Goal: Task Accomplishment & Management: Use online tool/utility

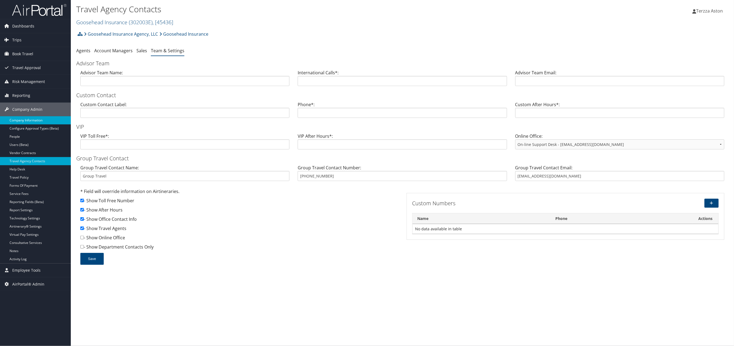
click at [29, 120] on link "Company Information" at bounding box center [35, 120] width 71 height 8
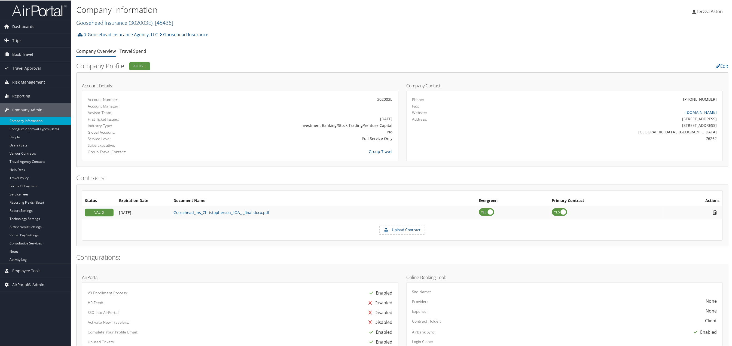
click at [99, 22] on link "Goosehead Insurance ( 302003E ) , [ 45436 ]" at bounding box center [124, 22] width 97 height 7
click at [102, 36] on input "search" at bounding box center [113, 32] width 72 height 10
click at [19, 38] on span "Trips" at bounding box center [16, 40] width 9 height 14
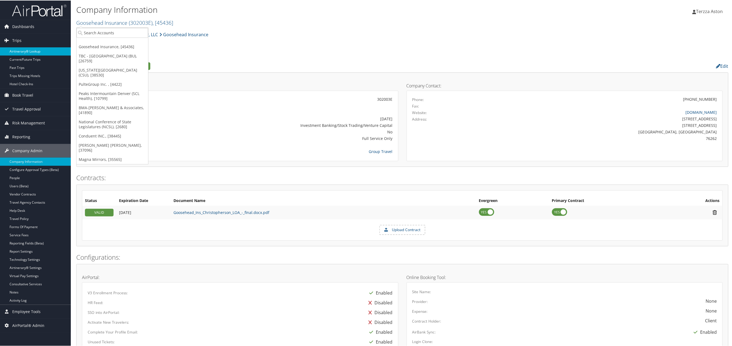
click at [28, 51] on link "Airtinerary® Lookup" at bounding box center [35, 51] width 71 height 8
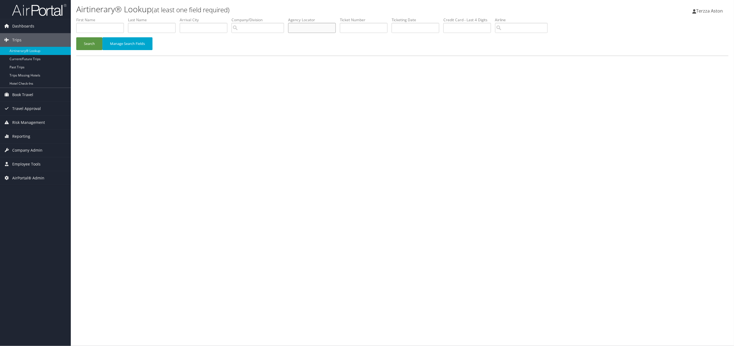
click at [307, 27] on input "text" at bounding box center [312, 28] width 48 height 10
type input "cn05k1"
click at [76, 37] on button "Search" at bounding box center [89, 43] width 26 height 13
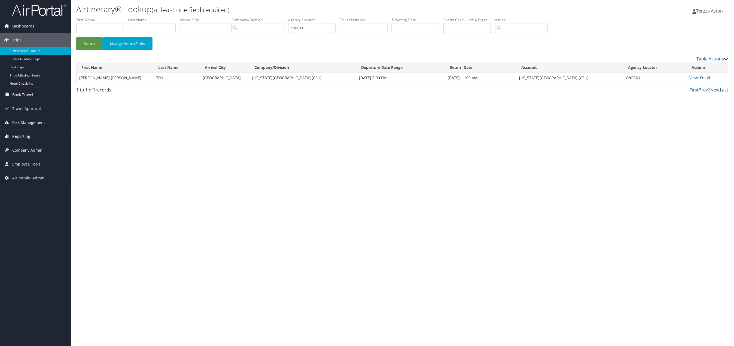
click at [695, 79] on link "View" at bounding box center [694, 77] width 8 height 5
click at [89, 28] on input "text" at bounding box center [100, 28] width 48 height 10
type input "jacquelinw"
type input "toy"
drag, startPoint x: 314, startPoint y: 28, endPoint x: 262, endPoint y: 33, distance: 52.0
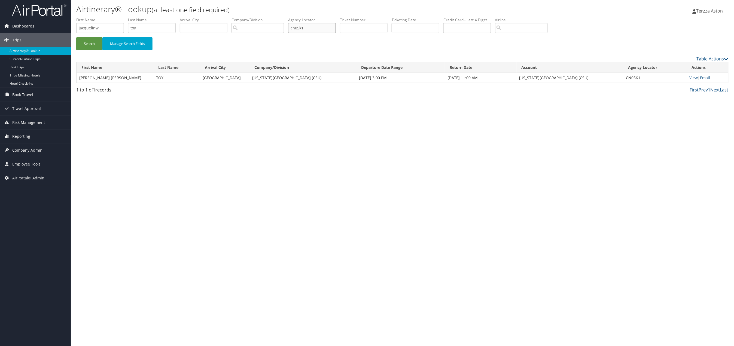
click at [262, 17] on ul "First Name jacquelinw Last Name toy Departure City Arrival City Company/Divisio…" at bounding box center [402, 17] width 652 height 0
click at [86, 44] on button "Search" at bounding box center [89, 43] width 26 height 13
click at [352, 26] on input "text" at bounding box center [364, 28] width 48 height 10
type input "0277308811052"
drag, startPoint x: 145, startPoint y: 28, endPoint x: 84, endPoint y: 34, distance: 61.4
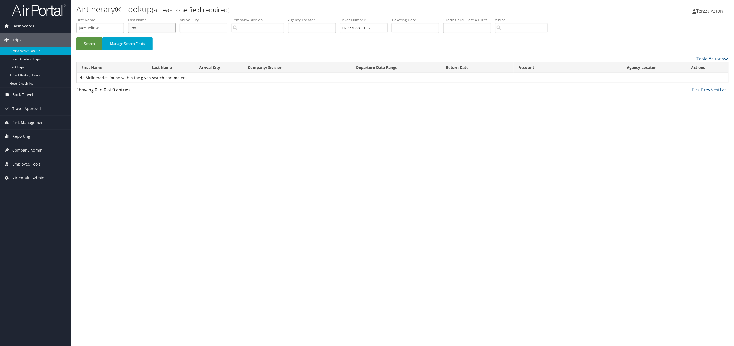
click at [84, 17] on ul "First Name jacquelinw Last Name toy Departure City Arrival City Company/Divisio…" at bounding box center [402, 17] width 652 height 0
drag, startPoint x: 111, startPoint y: 26, endPoint x: 32, endPoint y: 27, distance: 79.5
click at [32, 27] on div "Dashboards AirPortal 360™ (Manager) AirPortal 360™ (Agent) My Travel Dashboard …" at bounding box center [367, 173] width 734 height 346
click at [82, 45] on button "Search" at bounding box center [89, 43] width 26 height 13
click at [690, 77] on link "View" at bounding box center [694, 77] width 8 height 5
